Goal: Information Seeking & Learning: Learn about a topic

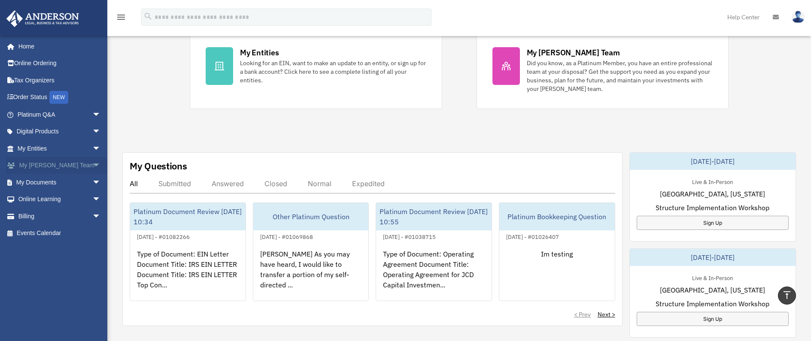
scroll to position [172, 0]
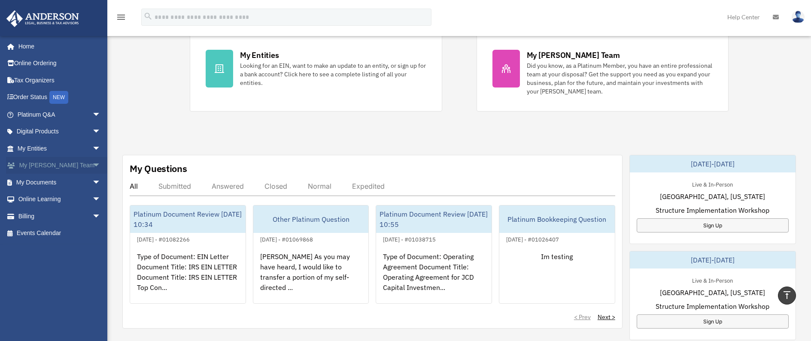
click at [92, 165] on span "arrow_drop_down" at bounding box center [100, 166] width 17 height 18
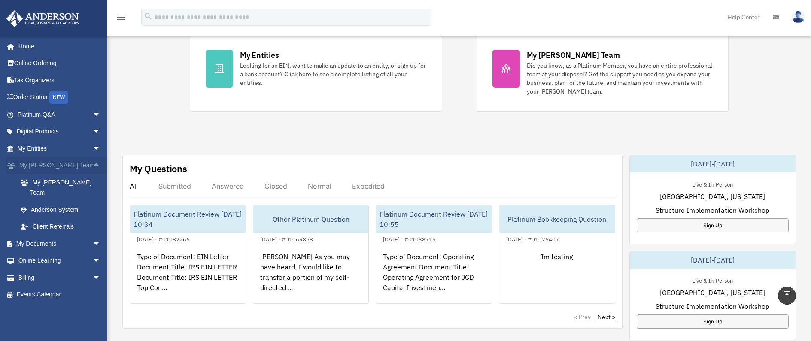
click at [92, 165] on span "arrow_drop_up" at bounding box center [100, 166] width 17 height 18
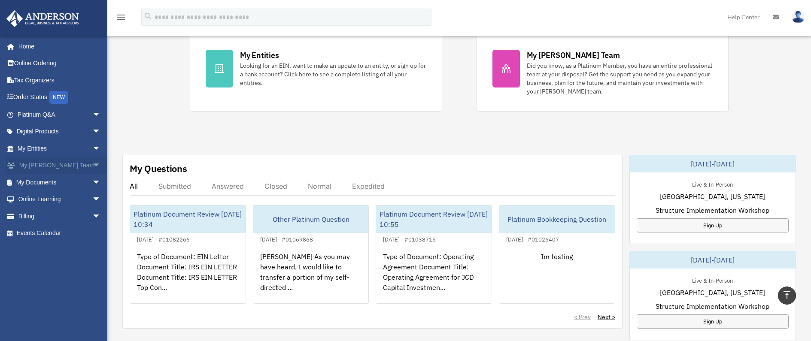
click at [92, 162] on span "arrow_drop_down" at bounding box center [100, 166] width 17 height 18
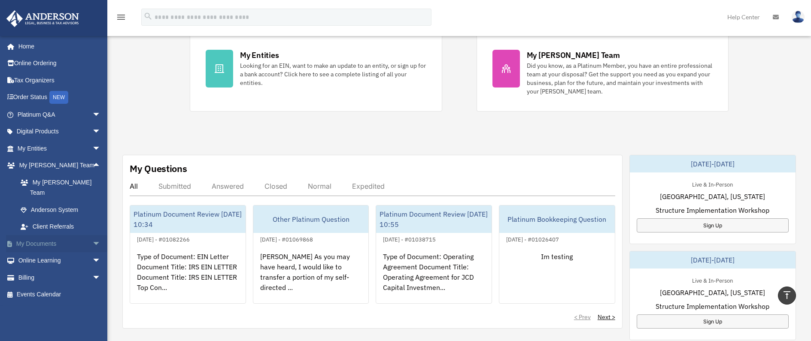
click at [92, 235] on span "arrow_drop_down" at bounding box center [100, 244] width 17 height 18
click at [92, 235] on span "arrow_drop_up" at bounding box center [100, 244] width 17 height 18
click at [57, 184] on link "My [PERSON_NAME] Team" at bounding box center [63, 187] width 102 height 27
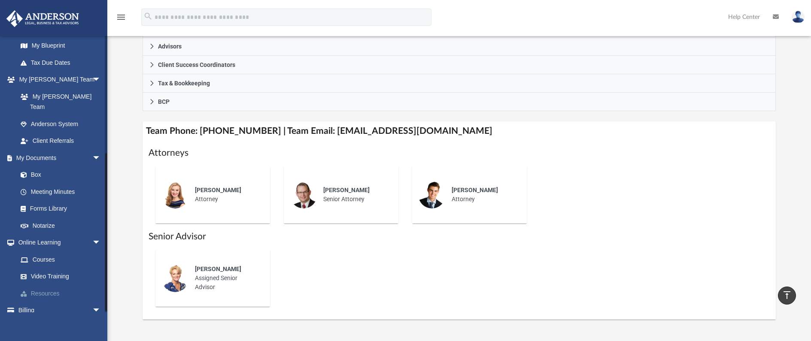
scroll to position [203, 0]
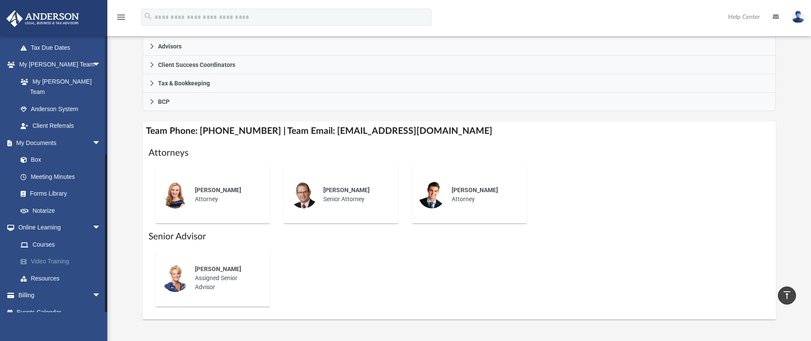
click at [45, 253] on link "Video Training" at bounding box center [63, 261] width 102 height 17
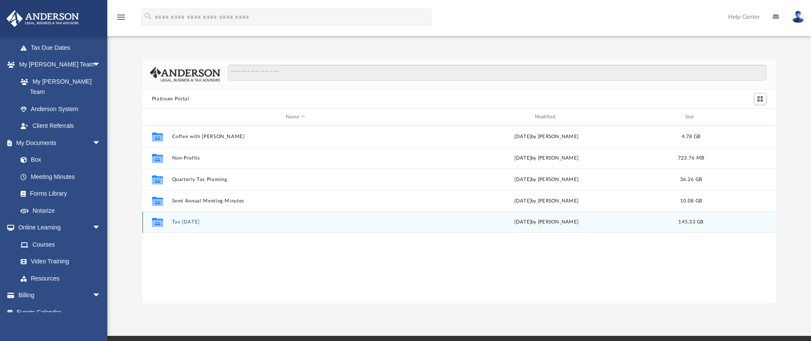
scroll to position [189, 627]
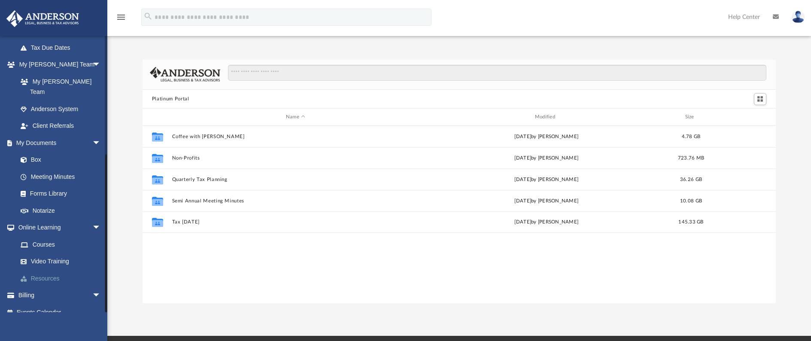
click at [45, 270] on link "Resources" at bounding box center [63, 278] width 102 height 17
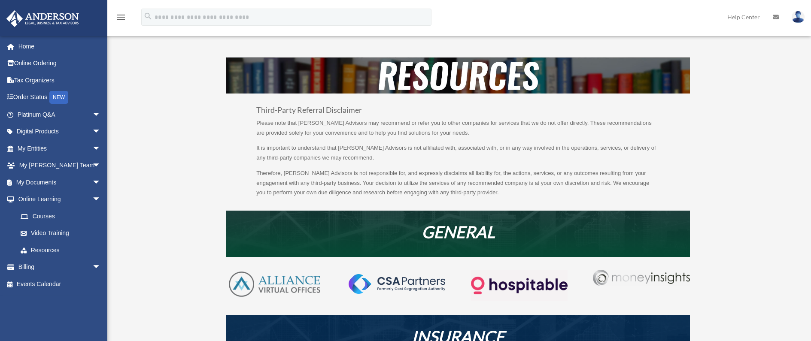
click at [182, 289] on div "Third-Party Referral Disclaimer Please note that [PERSON_NAME] Advisors may rec…" at bounding box center [458, 332] width 642 height 549
click at [23, 43] on link "Home" at bounding box center [60, 46] width 108 height 17
click at [34, 46] on link "Home" at bounding box center [60, 46] width 108 height 17
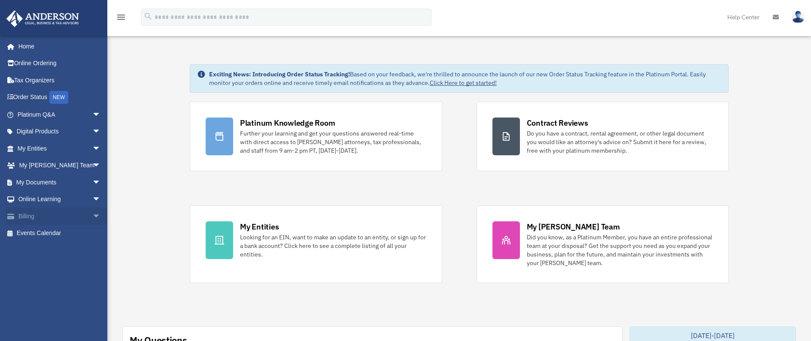
click at [92, 217] on span "arrow_drop_down" at bounding box center [100, 217] width 17 height 18
click at [92, 215] on span "arrow_drop_up" at bounding box center [100, 217] width 17 height 18
click at [92, 198] on span "arrow_drop_down" at bounding box center [100, 200] width 17 height 18
click at [92, 198] on span "arrow_drop_up" at bounding box center [100, 200] width 17 height 18
click at [92, 184] on span "arrow_drop_down" at bounding box center [100, 183] width 17 height 18
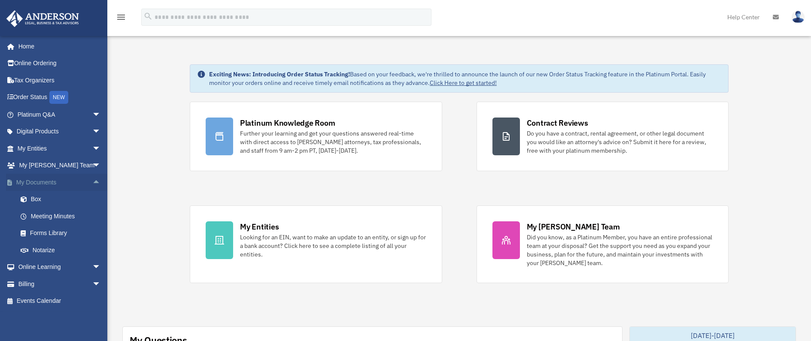
click at [92, 182] on span "arrow_drop_up" at bounding box center [100, 183] width 17 height 18
click at [92, 182] on span "arrow_drop_down" at bounding box center [100, 183] width 17 height 18
click at [92, 181] on span "arrow_drop_up" at bounding box center [100, 183] width 17 height 18
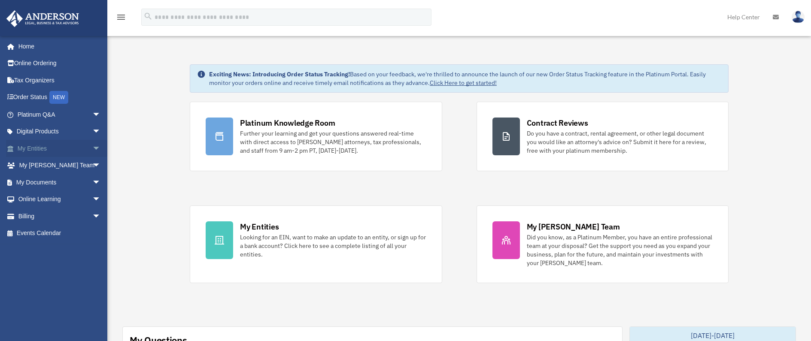
click at [92, 149] on span "arrow_drop_down" at bounding box center [100, 149] width 17 height 18
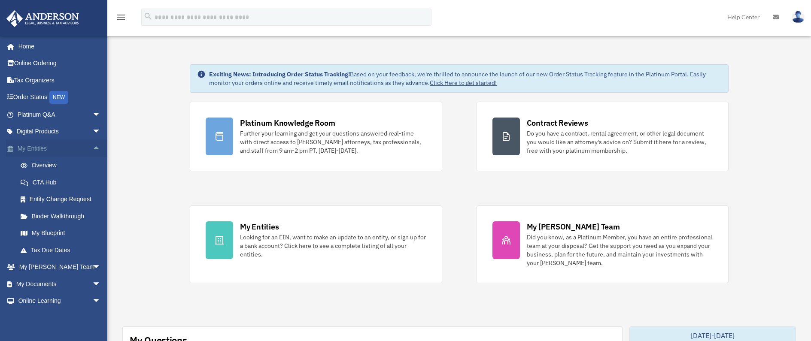
click at [92, 149] on span "arrow_drop_up" at bounding box center [100, 149] width 17 height 18
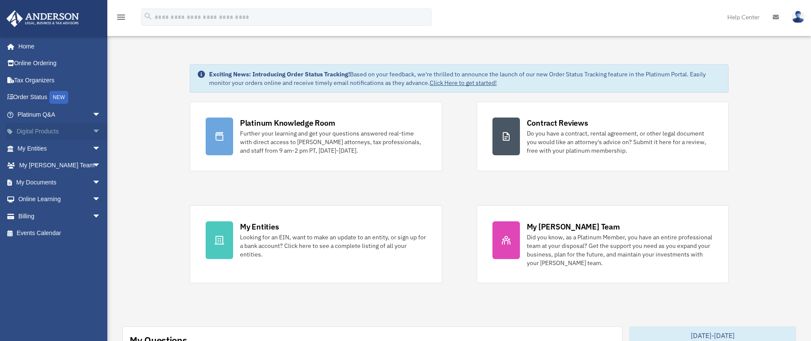
click at [92, 133] on span "arrow_drop_down" at bounding box center [100, 132] width 17 height 18
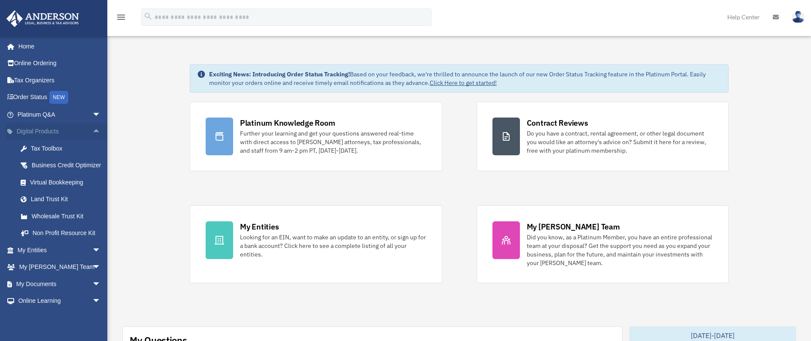
click at [92, 133] on span "arrow_drop_up" at bounding box center [100, 132] width 17 height 18
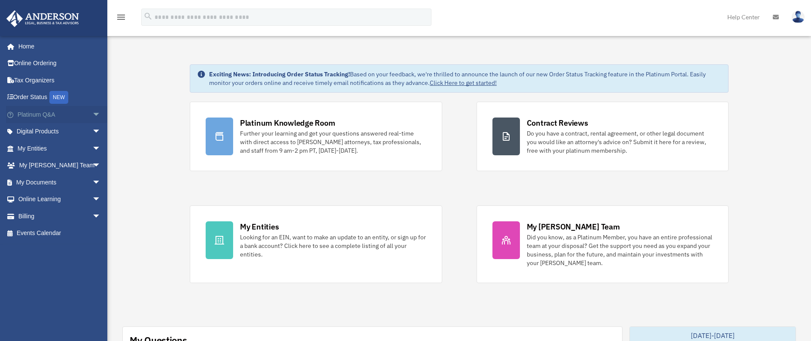
click at [92, 115] on span "arrow_drop_down" at bounding box center [100, 115] width 17 height 18
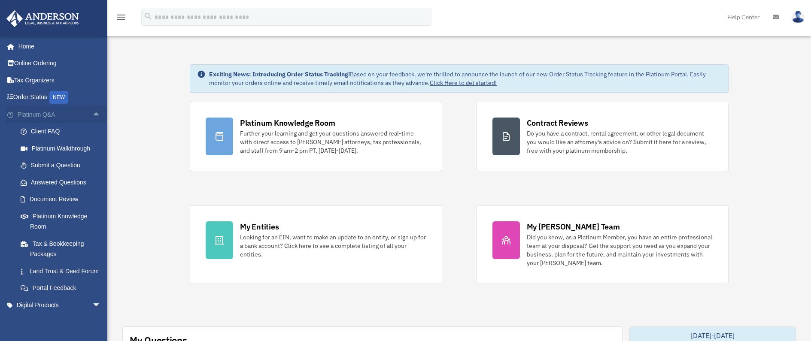
click at [92, 112] on span "arrow_drop_up" at bounding box center [100, 115] width 17 height 18
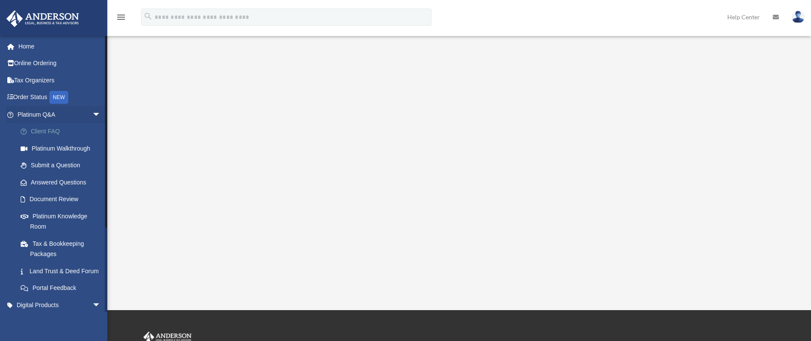
click at [43, 133] on link "Client FAQ" at bounding box center [63, 131] width 102 height 17
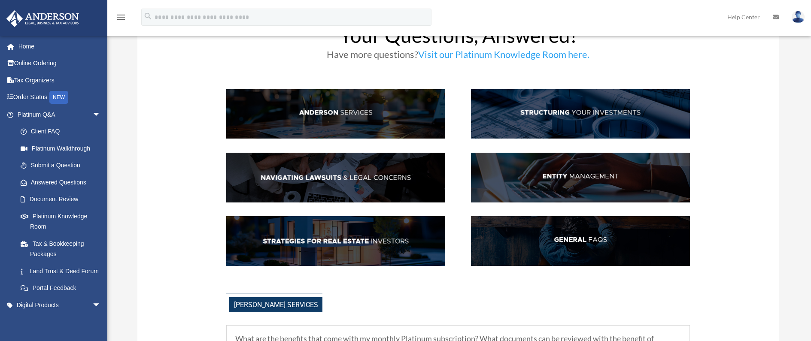
scroll to position [86, 0]
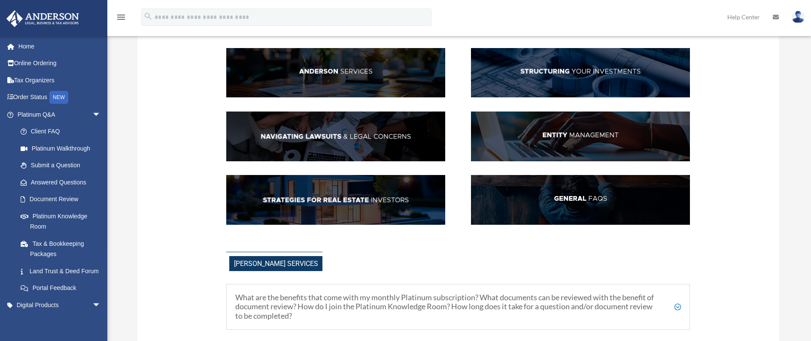
click at [625, 203] on img at bounding box center [580, 200] width 219 height 50
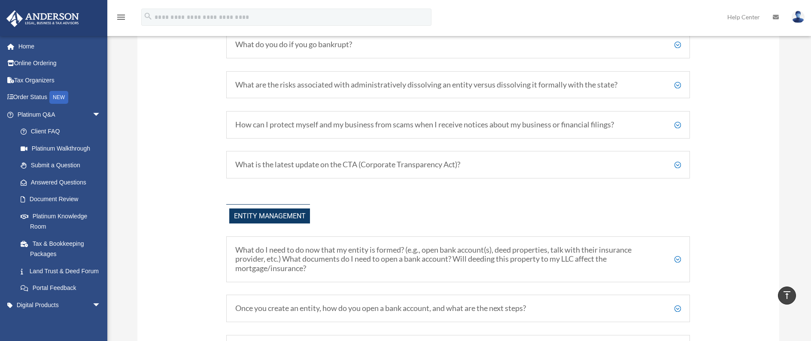
scroll to position [786, 0]
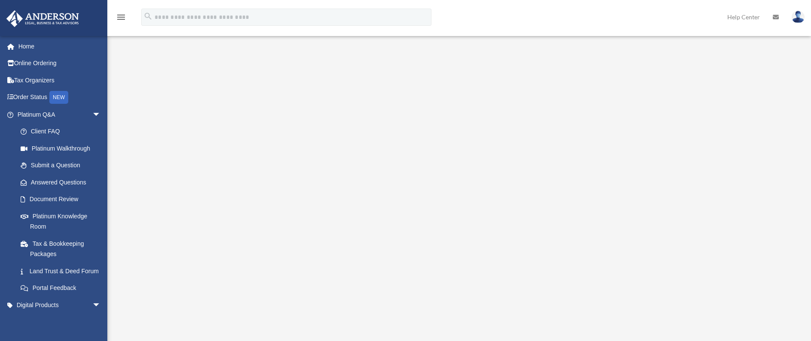
scroll to position [43, 0]
